Goal: Task Accomplishment & Management: Manage account settings

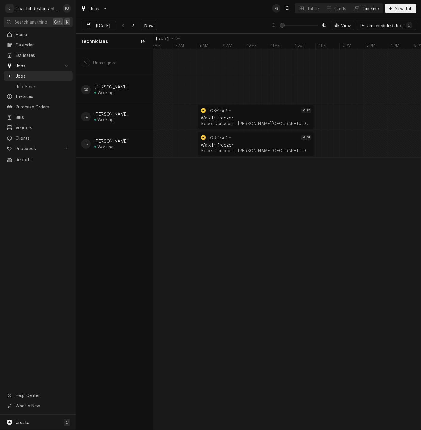
scroll to position [0, 6002]
click at [148, 23] on span "Now" at bounding box center [148, 25] width 11 height 6
type input "Aug 26"
click at [148, 24] on span "Now" at bounding box center [148, 25] width 11 height 6
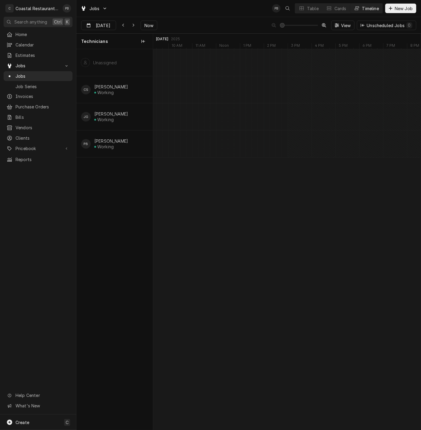
scroll to position [0, 5506]
click at [151, 28] on span "Now" at bounding box center [148, 25] width 11 height 6
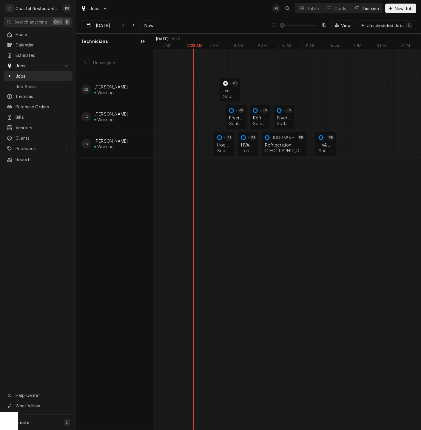
scroll to position [0, 0]
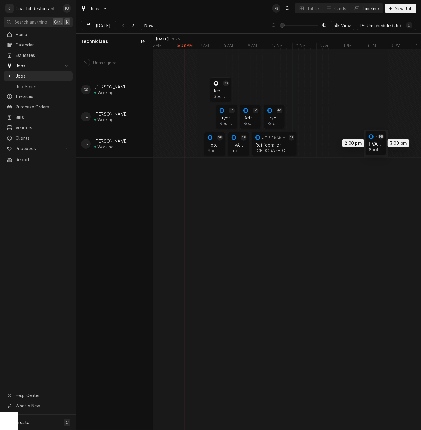
drag, startPoint x: 314, startPoint y: 142, endPoint x: 373, endPoint y: 141, distance: 58.4
click at [373, 141] on div "7:30 AM 8:30 AM JOB-1591 CS Ice Machine Sodel Concepts | Bethany Beach, 19930 1…" at bounding box center [286, 239] width 267 height 381
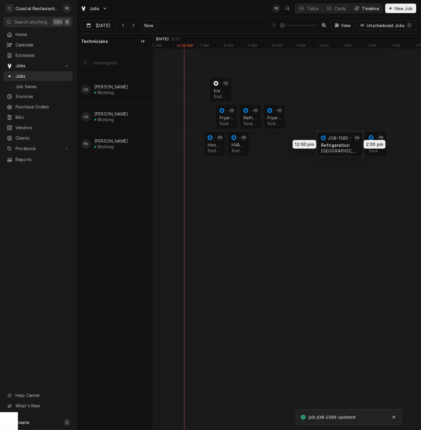
drag, startPoint x: 270, startPoint y: 141, endPoint x: 337, endPoint y: 141, distance: 67.4
click at [337, 141] on div "7:30 AM 8:30 AM JOB-1591 CS Ice Machine Sodel Concepts | Bethany Beach, 19930 1…" at bounding box center [286, 239] width 267 height 381
drag, startPoint x: 236, startPoint y: 143, endPoint x: 304, endPoint y: 144, distance: 68.3
click at [304, 144] on div "7:30 AM 8:30 AM JOB-1591 CS Ice Machine Sodel Concepts | Bethany Beach, 19930 1…" at bounding box center [286, 239] width 267 height 381
drag, startPoint x: 213, startPoint y: 143, endPoint x: 280, endPoint y: 144, distance: 67.7
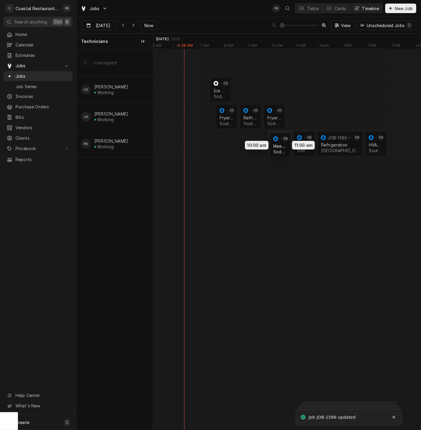
click at [280, 144] on div "7:30 AM 8:30 AM JOB-1591 CS Ice Machine Sodel Concepts | Bethany Beach, 19930 1…" at bounding box center [286, 239] width 267 height 381
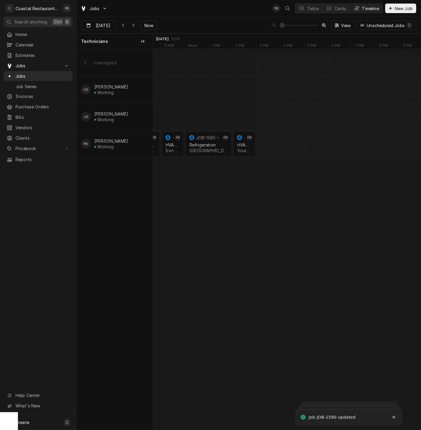
scroll to position [0, 4738]
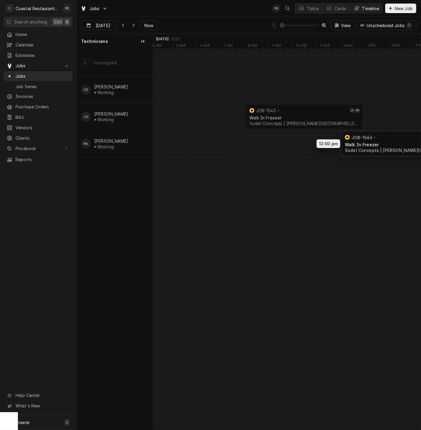
drag, startPoint x: 269, startPoint y: 144, endPoint x: 366, endPoint y: 144, distance: 96.6
click at [366, 144] on div "8:00 AM 1:00 PM JOB-1543 JG PB Walk In Freezer Sodel Concepts | Bethany Beach, …" at bounding box center [286, 239] width 267 height 381
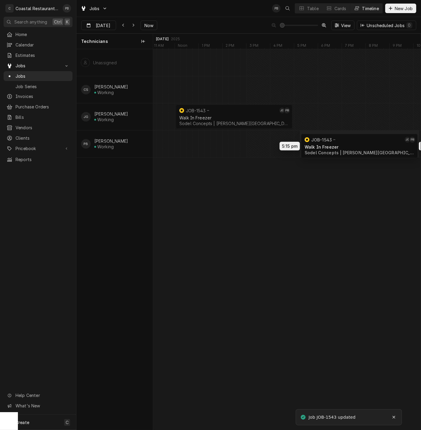
drag, startPoint x: 222, startPoint y: 141, endPoint x: 350, endPoint y: 143, distance: 127.6
click at [350, 143] on div "12:00 PM 5:00 PM JOB-1543 JG PB Walk In Freezer Sodel Concepts | Bethany Beach,…" at bounding box center [286, 239] width 267 height 381
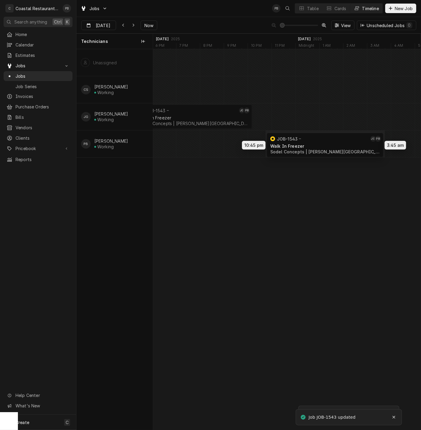
drag, startPoint x: 197, startPoint y: 143, endPoint x: 331, endPoint y: 145, distance: 133.8
click at [331, 145] on div "5:15 PM 10:15 PM JOB-1543 JG PB Walk In Freezer Sodel Concepts | Bethany Beach,…" at bounding box center [286, 239] width 267 height 381
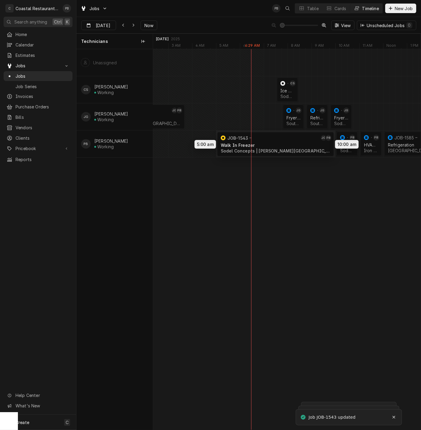
drag, startPoint x: 161, startPoint y: 142, endPoint x: 309, endPoint y: 142, distance: 147.3
click at [309, 142] on div "7:30 AM 8:30 AM JOB-1591 CS Ice Machine Sodel Concepts | Bethany Beach, 19930 1…" at bounding box center [286, 239] width 267 height 381
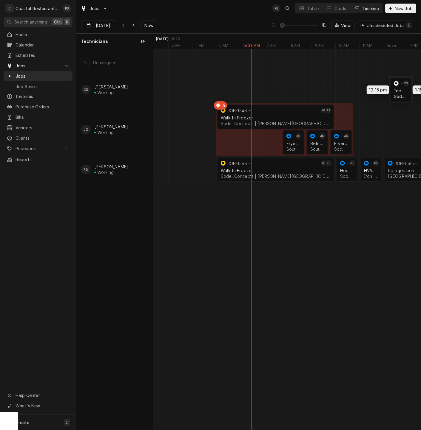
drag, startPoint x: 286, startPoint y: 88, endPoint x: 397, endPoint y: 88, distance: 111.2
click at [397, 88] on div "12:15 PM 1:15 PM JOB-1591 CS Ice Machine Sodel Concepts | Bethany Beach, 19930 …" at bounding box center [286, 239] width 267 height 381
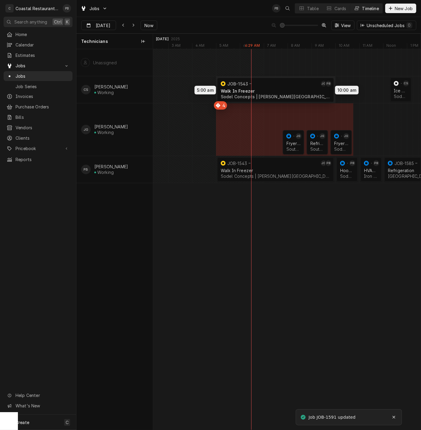
drag, startPoint x: 277, startPoint y: 116, endPoint x: 277, endPoint y: 88, distance: 28.3
click at [277, 88] on div "12:15 PM 1:15 PM JOB-1591 CS Ice Machine Sodel Concepts | Bethany Beach, 19930 …" at bounding box center [286, 239] width 267 height 381
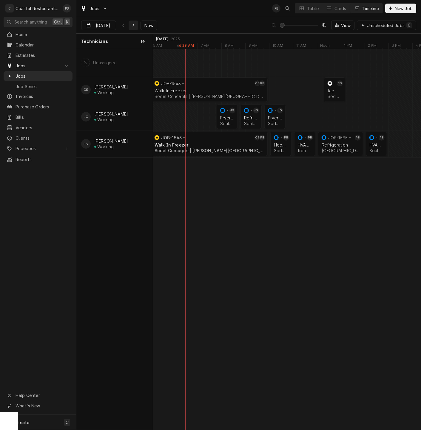
click at [135, 27] on div "Dynamic Content Wrapper" at bounding box center [133, 25] width 6 height 6
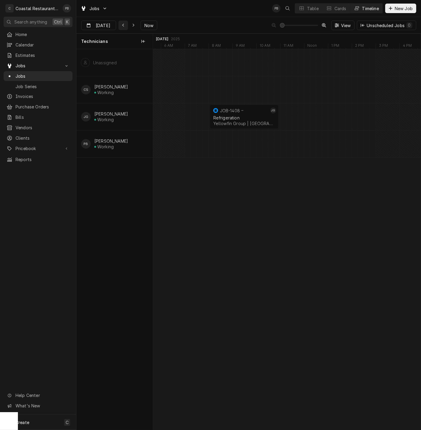
click at [125, 25] on div "Dynamic Content Wrapper" at bounding box center [123, 25] width 6 height 6
type input "Aug 28"
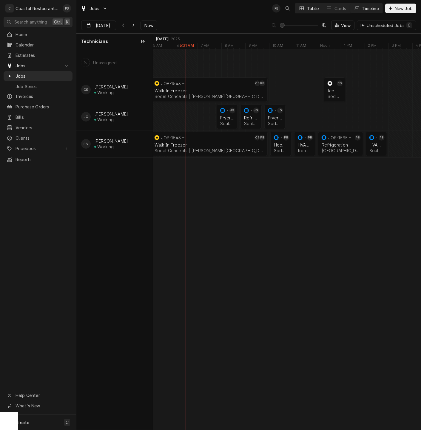
click at [308, 10] on div "Table" at bounding box center [313, 8] width 12 height 6
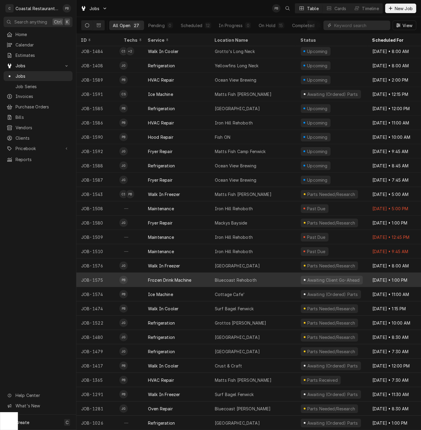
scroll to position [0, 0]
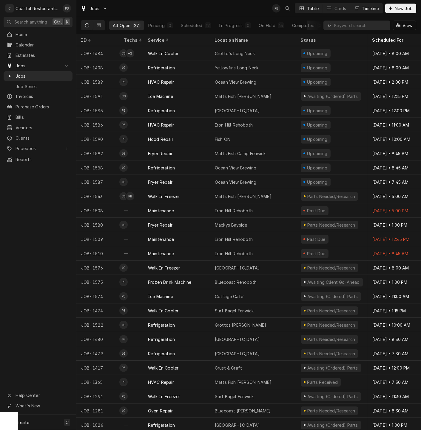
click at [372, 7] on div "Timeline" at bounding box center [370, 8] width 17 height 6
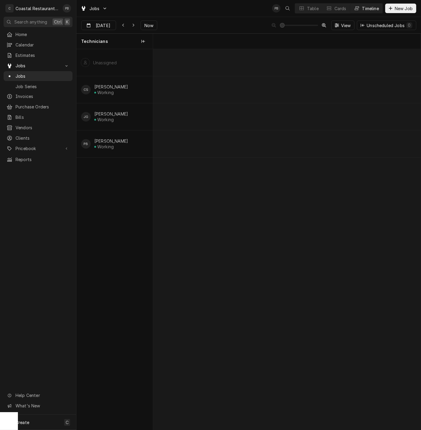
scroll to position [0, 5303]
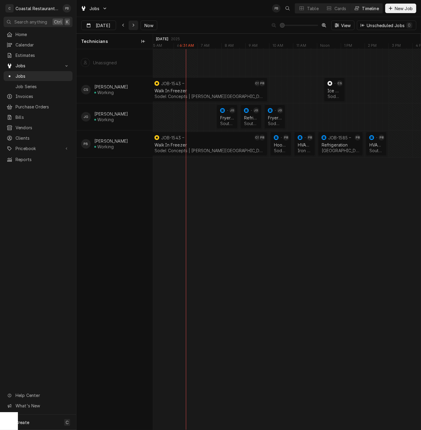
click at [134, 24] on icon "Dynamic Content Wrapper" at bounding box center [133, 25] width 3 height 4
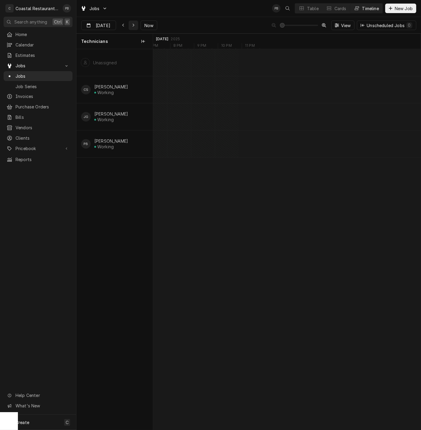
scroll to position [0, 5789]
type input "[DATE]"
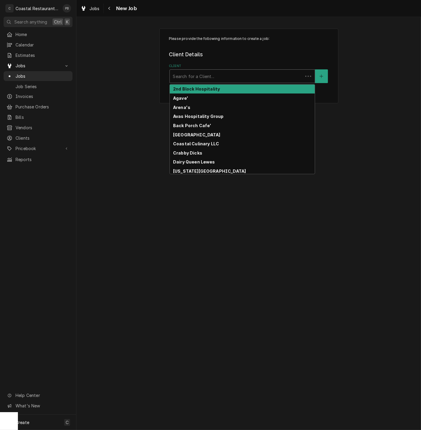
click at [218, 79] on div "Client" at bounding box center [236, 76] width 127 height 11
type input "5"
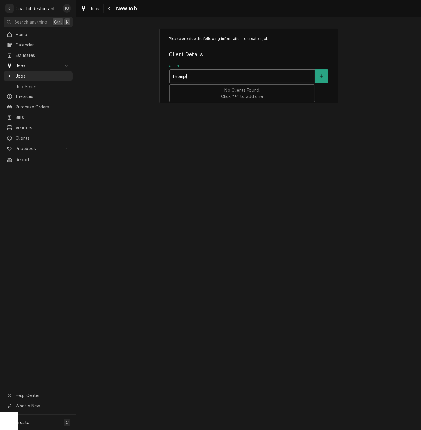
type input "thomp"
click at [220, 91] on strong "Southern Delaware Brewing Company" at bounding box center [217, 88] width 88 height 5
click at [217, 135] on div "Service Location" at bounding box center [242, 133] width 139 height 11
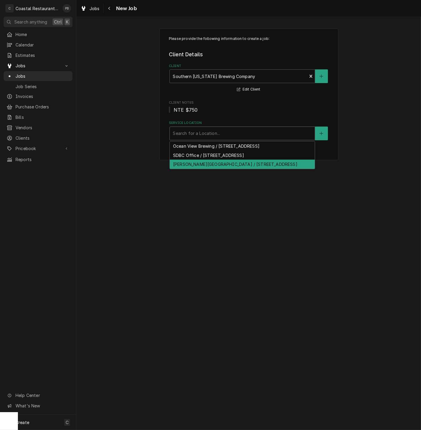
click at [218, 165] on div "Thompson Island / 30133 Veterans Way, Rehoboth Beach, DE 19971" at bounding box center [242, 164] width 145 height 9
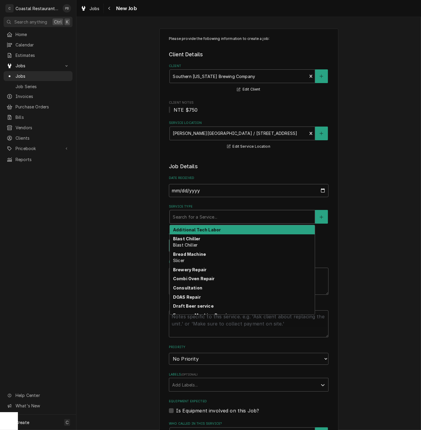
click at [223, 213] on div "Service Type" at bounding box center [242, 217] width 139 height 11
type textarea "x"
type input "u"
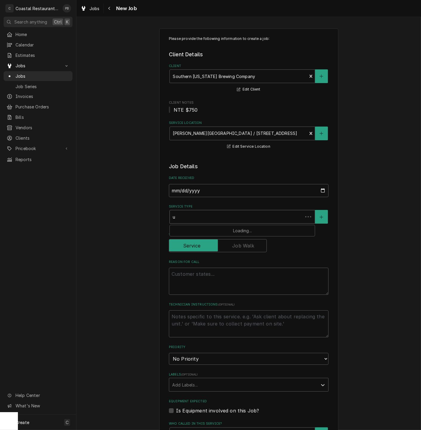
type textarea "x"
type input "un"
type textarea "x"
type input "uno"
type textarea "x"
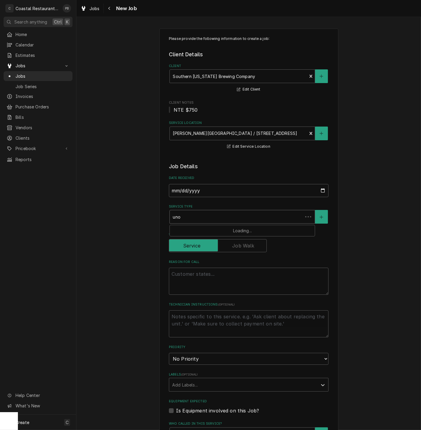
type input "unox"
type textarea "x"
type input "uno"
type textarea "x"
type input "un"
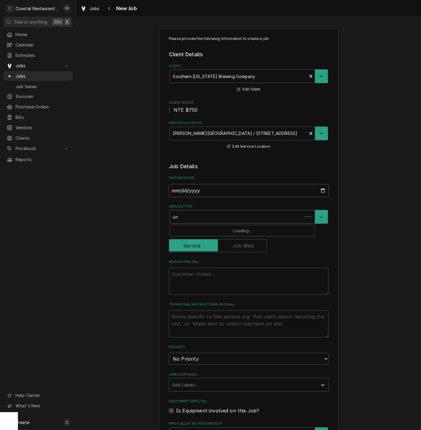
type textarea "x"
type input "u"
type textarea "x"
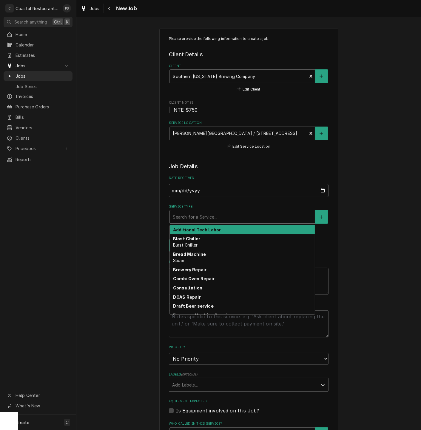
type textarea "x"
type input "c"
type textarea "x"
type input "co"
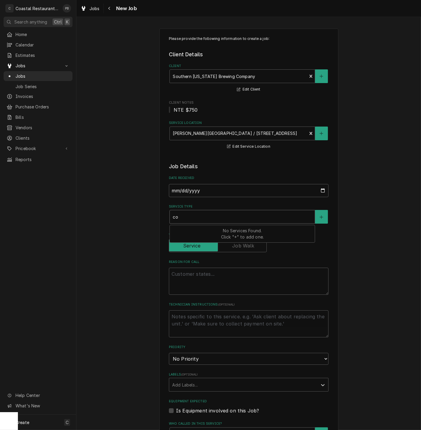
type textarea "x"
type input "com"
type textarea "x"
type input "comb"
type textarea "x"
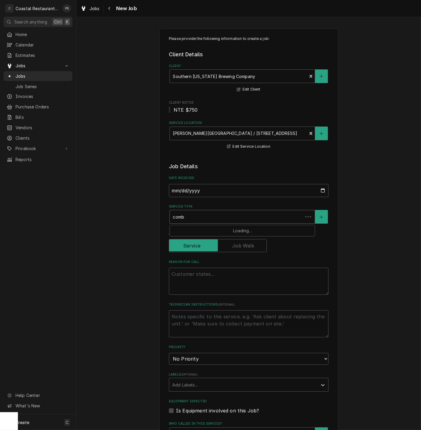
type input "combi"
click at [215, 233] on div "Combi Oven Repair" at bounding box center [242, 229] width 145 height 9
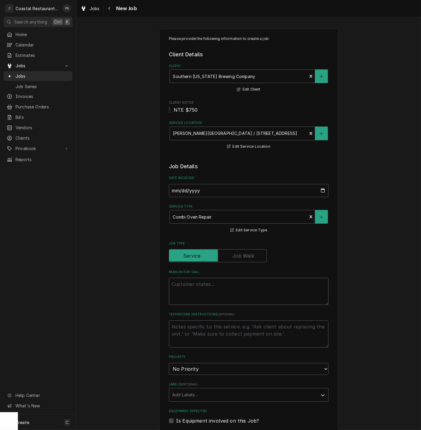
click at [208, 297] on textarea "Reason For Call" at bounding box center [248, 291] width 159 height 27
paste textarea "Bottom unox is not turning on. flipped the breaker and left off for 10 minutes …"
type textarea "x"
type textarea "Bottom unox is not turning on. flipped the breaker and left off for 10 minutes …"
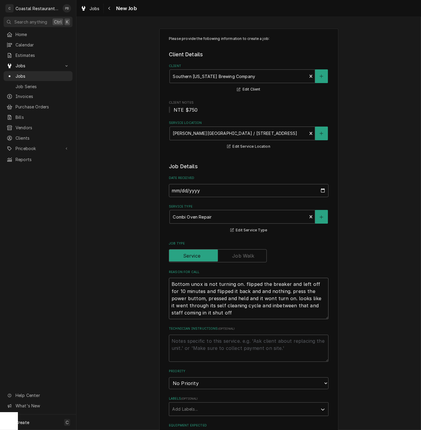
type textarea "x"
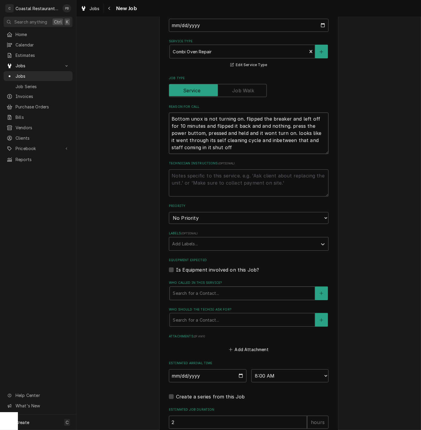
type textarea "Bottom unox is not turning on. flipped the breaker and left off for 10 minutes …"
click at [226, 290] on div "Who called in this service?" at bounding box center [242, 293] width 139 height 11
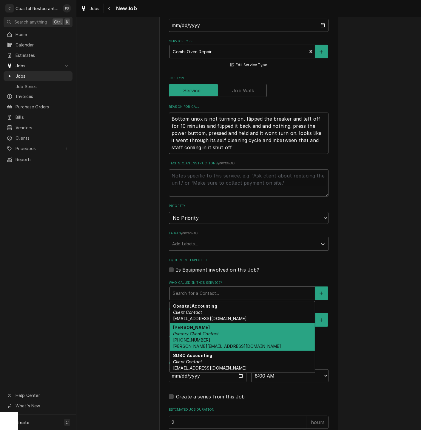
click at [217, 336] on div "Kris Medford Primary Client Contact (302) 569-8638 Kris@southerndelawarebrewing…" at bounding box center [242, 337] width 145 height 28
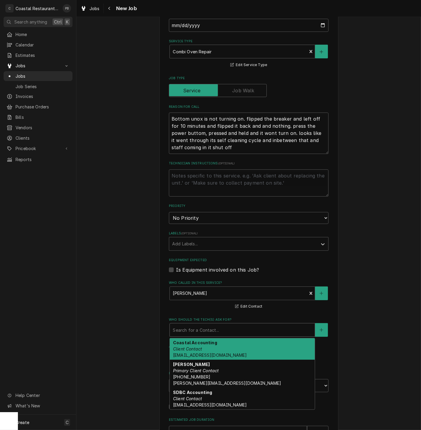
click at [222, 328] on div "Who should the tech(s) ask for?" at bounding box center [242, 330] width 139 height 11
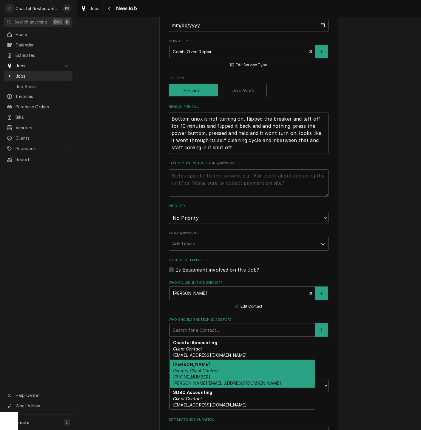
click at [218, 373] on div "Kris Medford Primary Client Contact (302) 569-8638 Kris@southerndelawarebrewing…" at bounding box center [242, 374] width 145 height 28
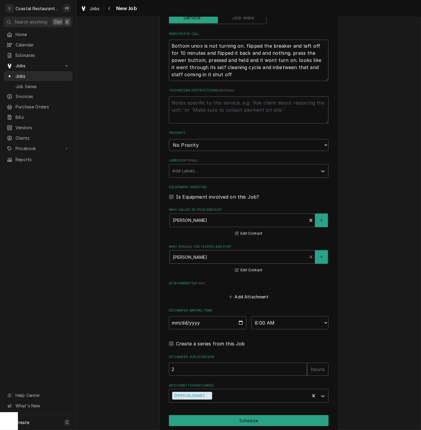
scroll to position [265, 0]
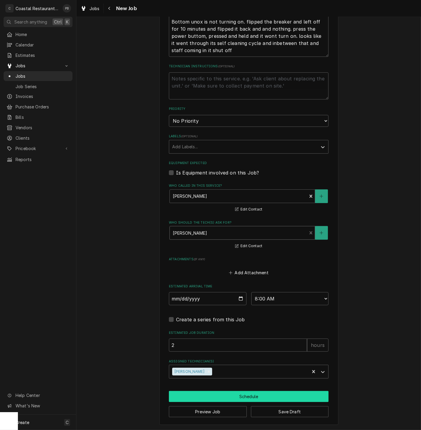
click at [252, 397] on button "Schedule" at bounding box center [248, 396] width 159 height 11
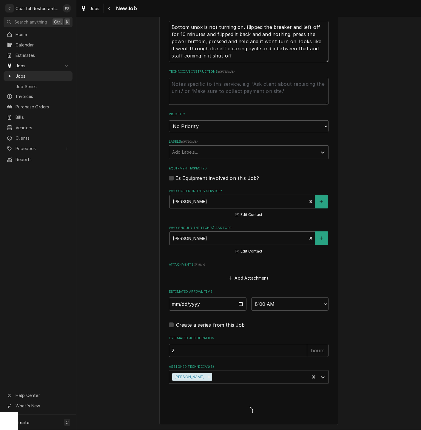
scroll to position [259, 0]
type textarea "x"
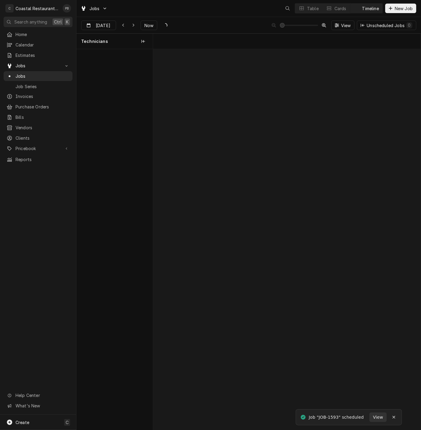
scroll to position [0, 5300]
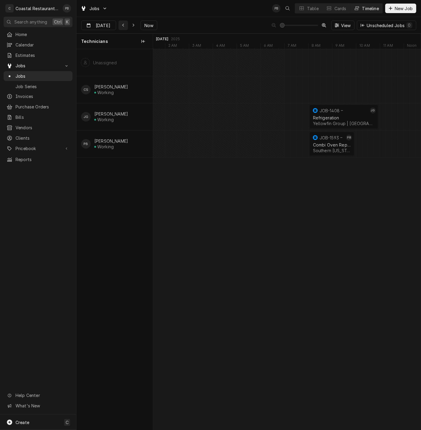
click at [123, 23] on icon "Dynamic Content Wrapper" at bounding box center [123, 25] width 3 height 4
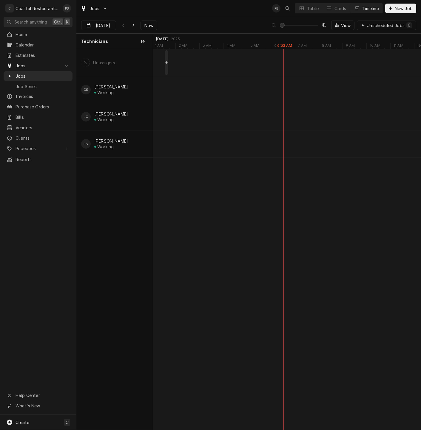
type input "Aug 28"
click at [323, 117] on div "Fryer Repair" at bounding box center [324, 117] width 14 height 5
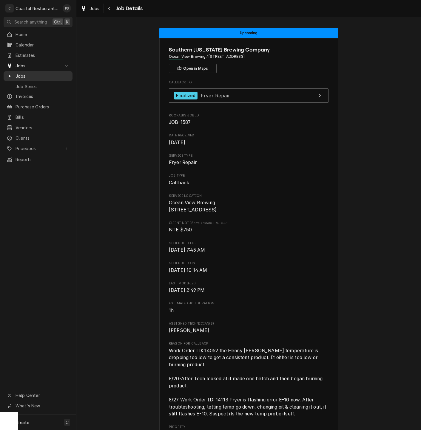
click at [28, 74] on span "Jobs" at bounding box center [43, 76] width 54 height 6
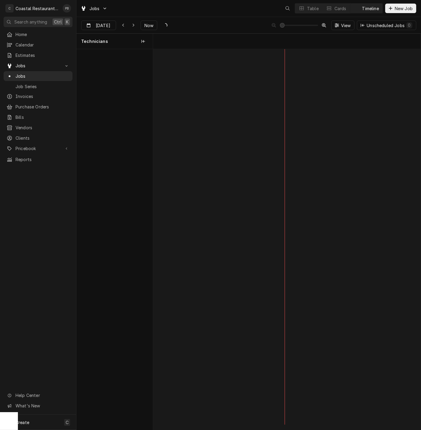
scroll to position [0, 5301]
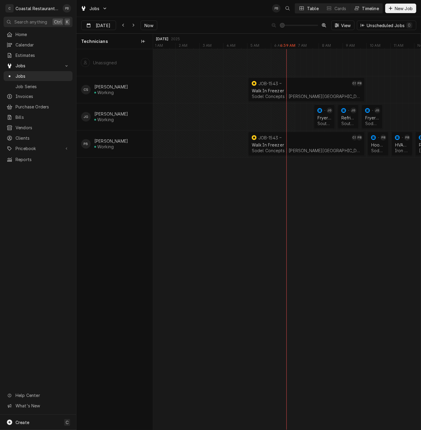
click at [307, 11] on button "Table" at bounding box center [308, 9] width 27 height 10
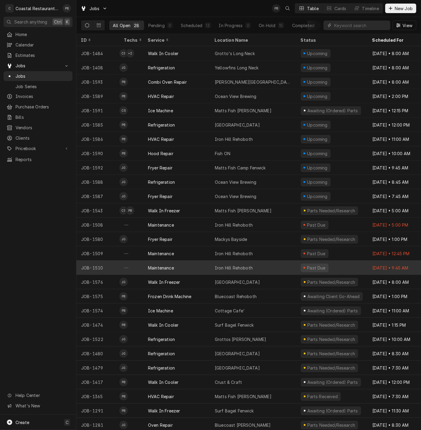
scroll to position [20, 0]
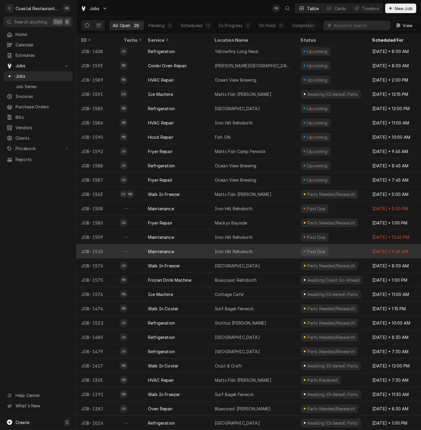
click at [231, 249] on div "Iron Hill Rehoboth" at bounding box center [234, 252] width 38 height 6
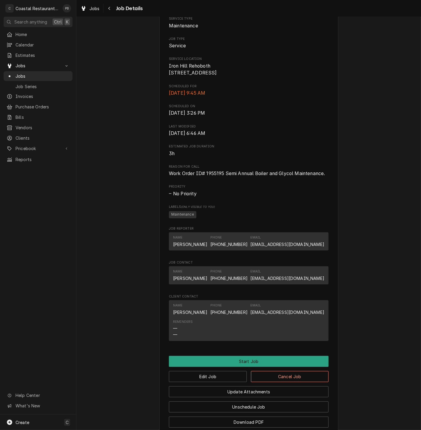
scroll to position [179, 0]
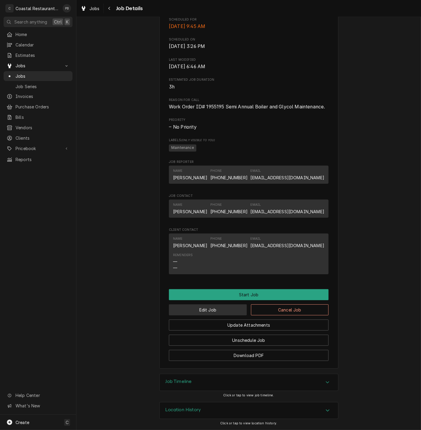
click at [221, 312] on button "Edit Job" at bounding box center [208, 310] width 78 height 11
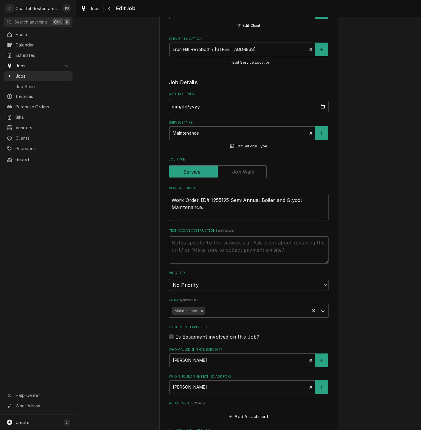
scroll to position [194, 0]
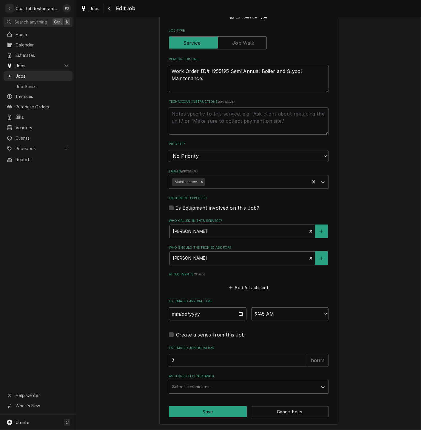
click at [239, 314] on input "2025-08-25" at bounding box center [208, 314] width 78 height 13
type textarea "x"
type input "2025-09-03"
click at [209, 415] on button "Save" at bounding box center [208, 412] width 78 height 11
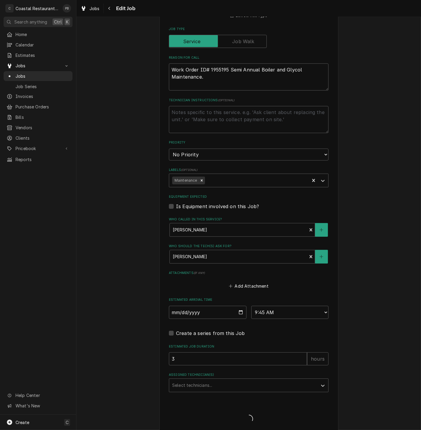
type textarea "x"
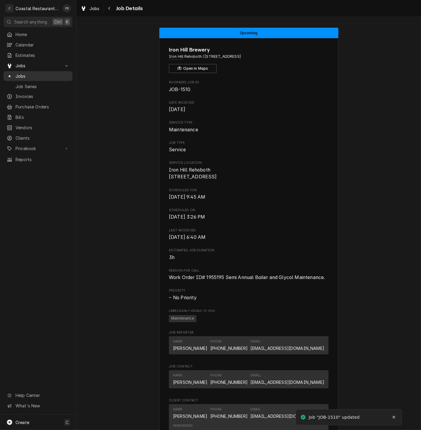
click at [41, 73] on span "Jobs" at bounding box center [43, 76] width 54 height 6
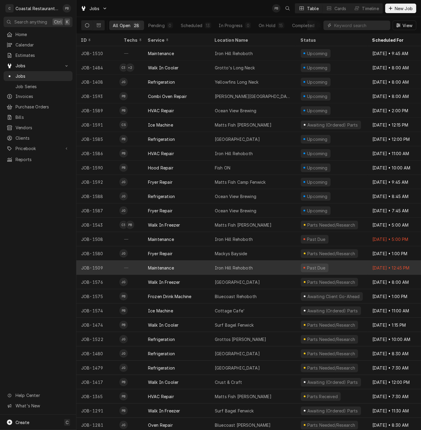
click at [233, 267] on div "Iron Hill Rehoboth" at bounding box center [234, 268] width 38 height 6
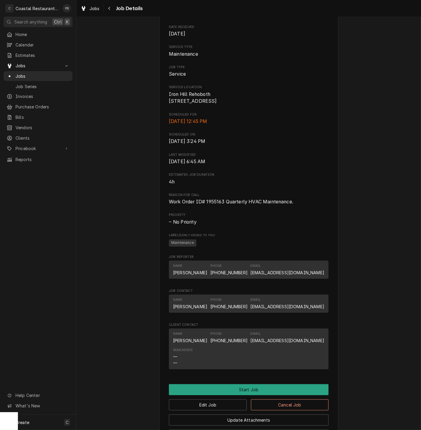
scroll to position [179, 0]
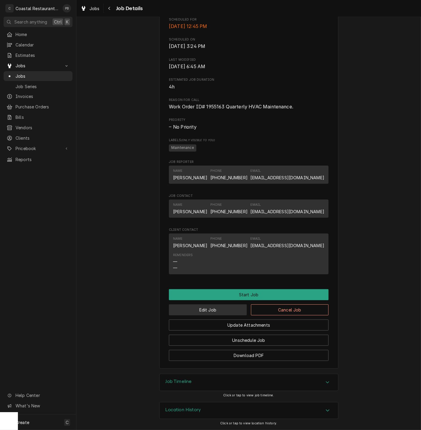
click at [221, 312] on button "Edit Job" at bounding box center [208, 310] width 78 height 11
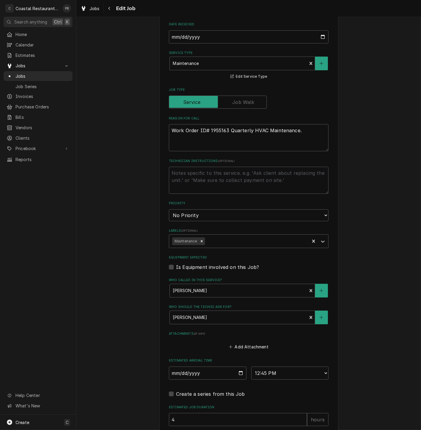
scroll to position [194, 0]
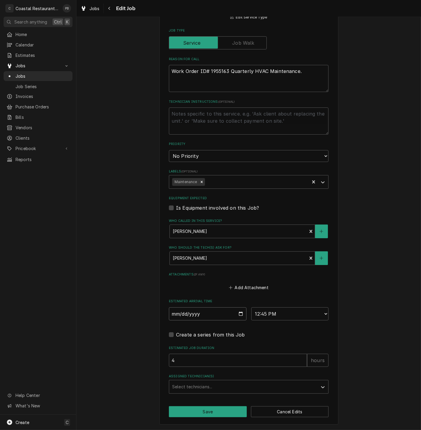
click at [236, 314] on input "[DATE]" at bounding box center [208, 314] width 78 height 13
click at [238, 315] on input "2025-08-25" at bounding box center [208, 314] width 78 height 13
click at [239, 313] on input "2025-08-25" at bounding box center [208, 314] width 78 height 13
type textarea "x"
type input "2025-09-03"
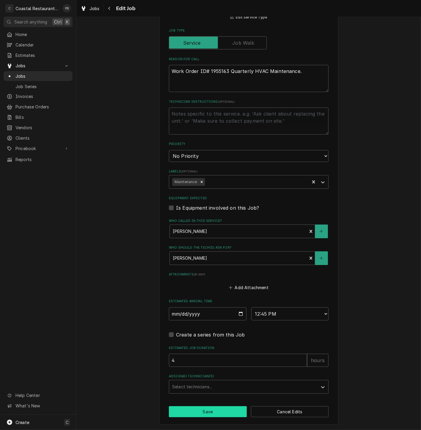
click at [210, 410] on button "Save" at bounding box center [208, 412] width 78 height 11
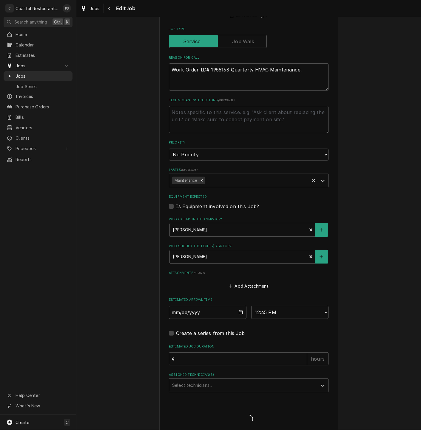
type textarea "x"
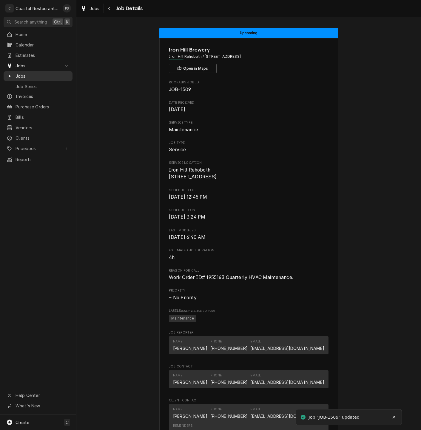
click at [24, 73] on span "Jobs" at bounding box center [43, 76] width 54 height 6
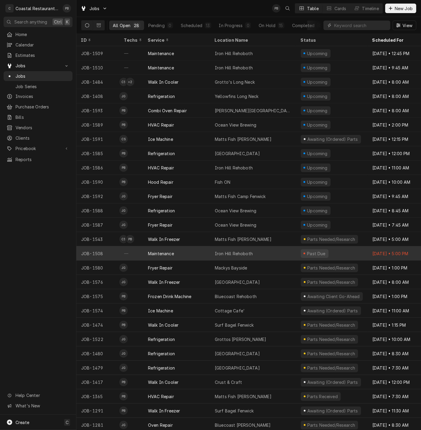
click at [214, 252] on div "Iron Hill Rehoboth" at bounding box center [253, 254] width 86 height 14
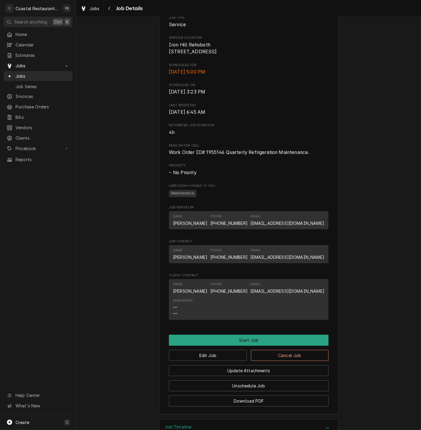
scroll to position [179, 0]
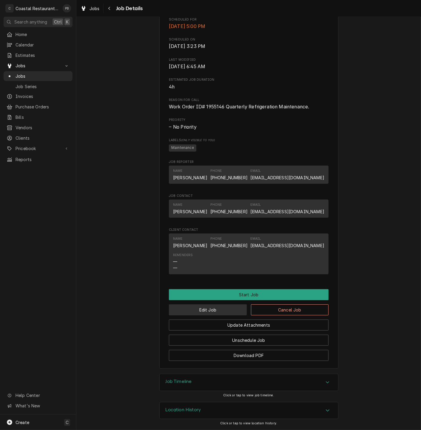
click at [211, 309] on button "Edit Job" at bounding box center [208, 310] width 78 height 11
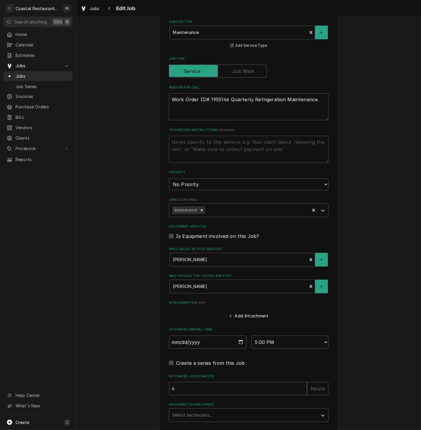
scroll to position [194, 0]
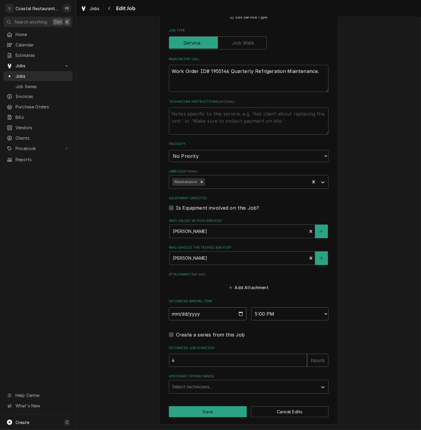
click at [235, 314] on input "2025-08-25" at bounding box center [208, 314] width 78 height 13
click at [238, 311] on input "2025-08-25" at bounding box center [208, 314] width 78 height 13
type textarea "x"
type input "2025-09-03"
click at [218, 414] on button "Save" at bounding box center [208, 412] width 78 height 11
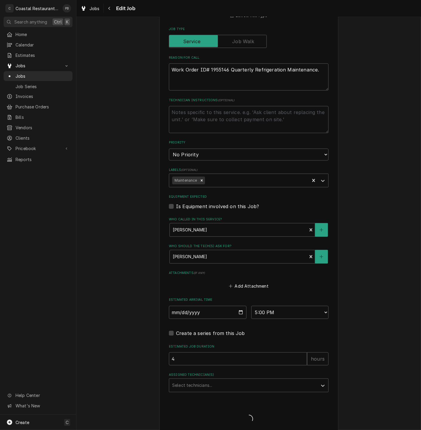
type textarea "x"
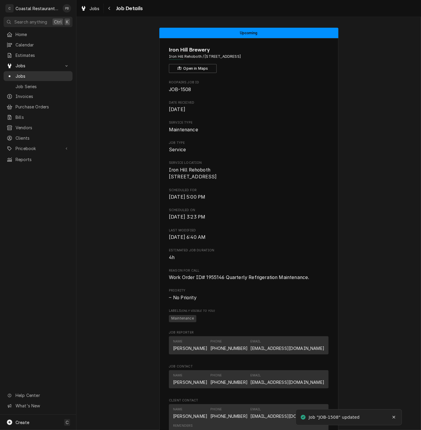
click at [28, 73] on span "Jobs" at bounding box center [43, 76] width 54 height 6
